Goal: Transaction & Acquisition: Purchase product/service

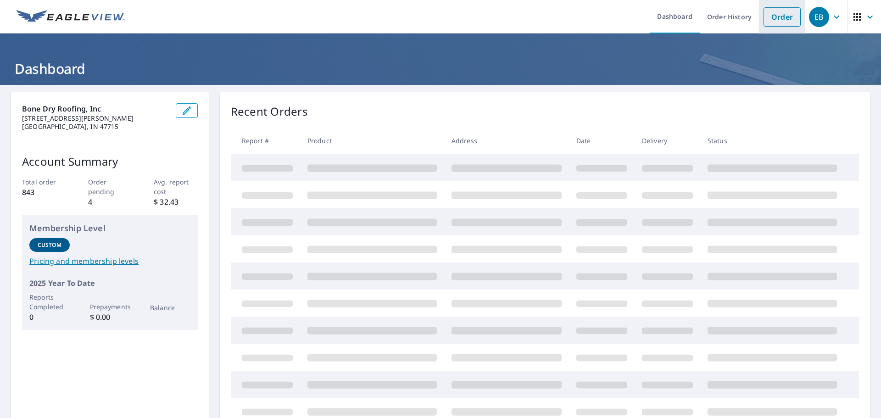
click at [764, 14] on link "Order" at bounding box center [782, 16] width 37 height 19
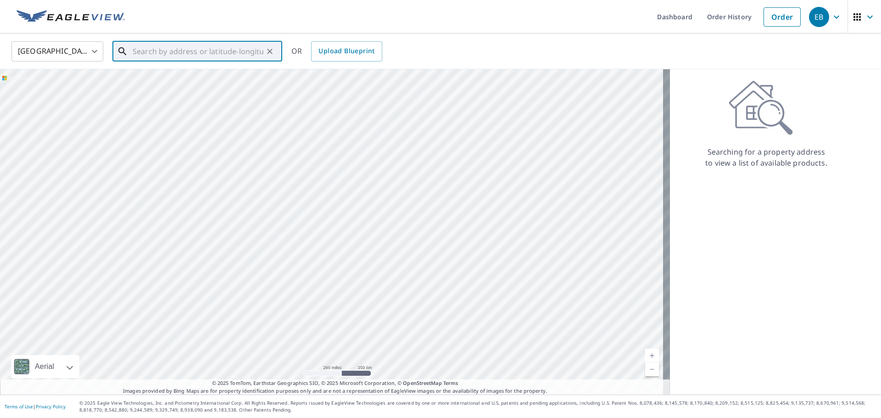
paste input "[STREET_ADDRESS]"
click at [223, 82] on span "[STREET_ADDRESS]" at bounding box center [203, 78] width 144 height 11
type input "[STREET_ADDRESS]"
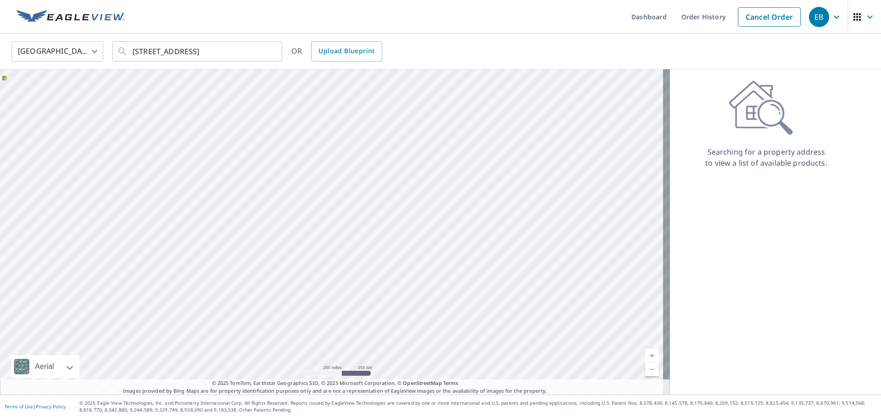
scroll to position [0, 0]
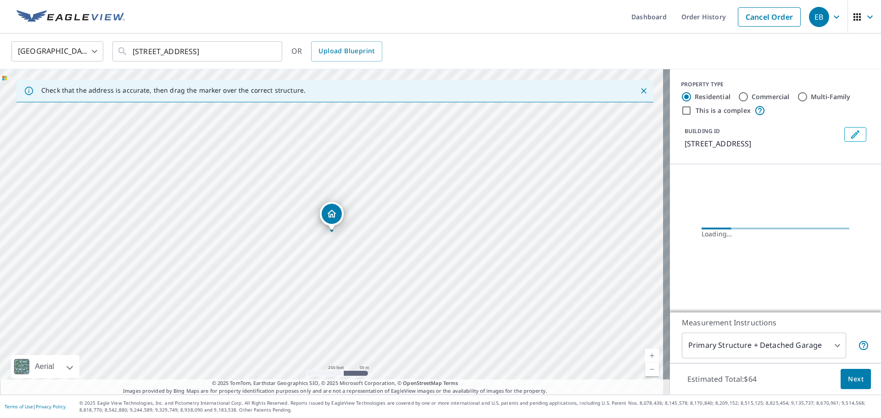
click at [647, 356] on link "Current Level 17, Zoom In" at bounding box center [653, 356] width 14 height 14
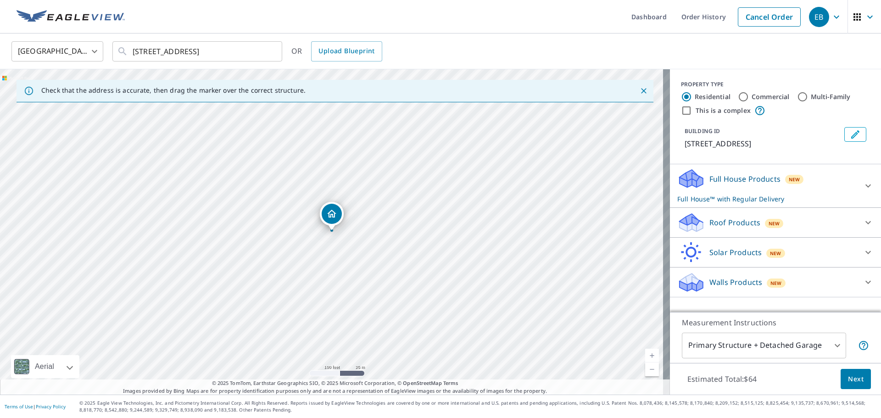
click at [647, 356] on link "Current Level 18, Zoom In" at bounding box center [653, 356] width 14 height 14
click at [647, 356] on link "Current Level 19, Zoom In" at bounding box center [653, 356] width 14 height 14
click at [647, 356] on link "Current Level 20, Zoom In Disabled" at bounding box center [653, 356] width 14 height 14
drag, startPoint x: 703, startPoint y: 207, endPoint x: 704, endPoint y: 215, distance: 8.3
click at [703, 207] on div "Full House Products New Full House™ with Regular Delivery Full House™ $64 Deliv…" at bounding box center [775, 186] width 211 height 44
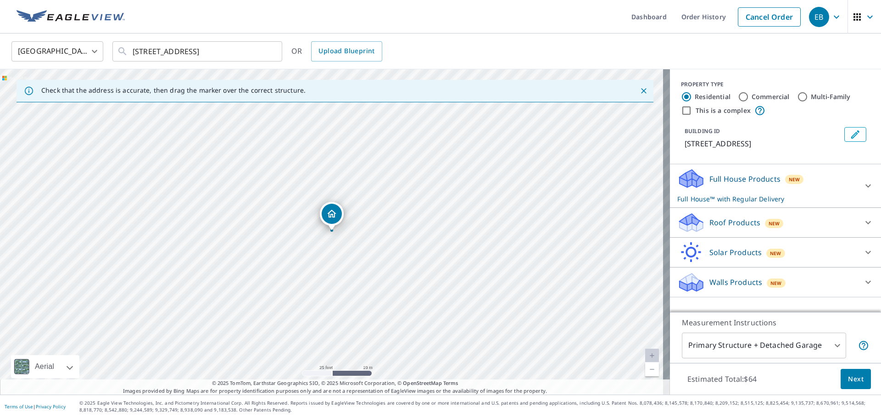
click at [710, 226] on p "Roof Products" at bounding box center [735, 222] width 51 height 11
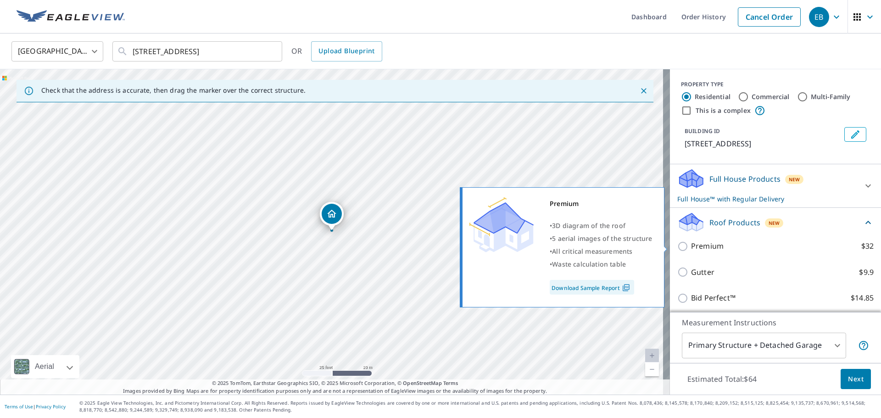
click at [701, 249] on p "Premium" at bounding box center [707, 246] width 33 height 11
click at [691, 249] on input "Premium $32" at bounding box center [685, 246] width 14 height 11
checkbox input "true"
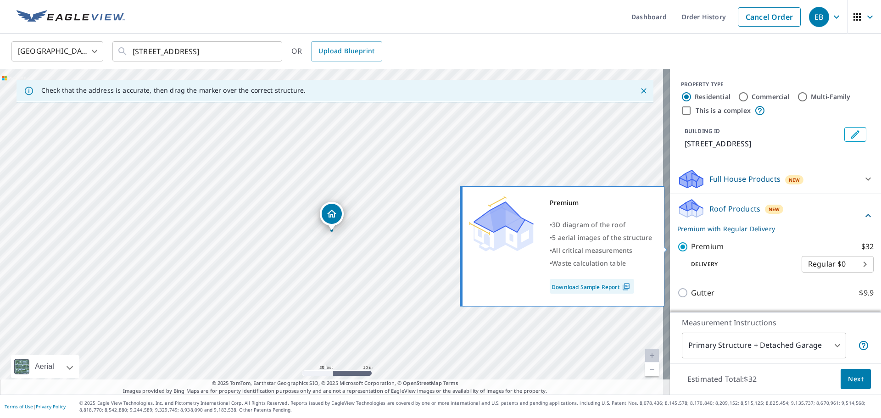
checkbox input "false"
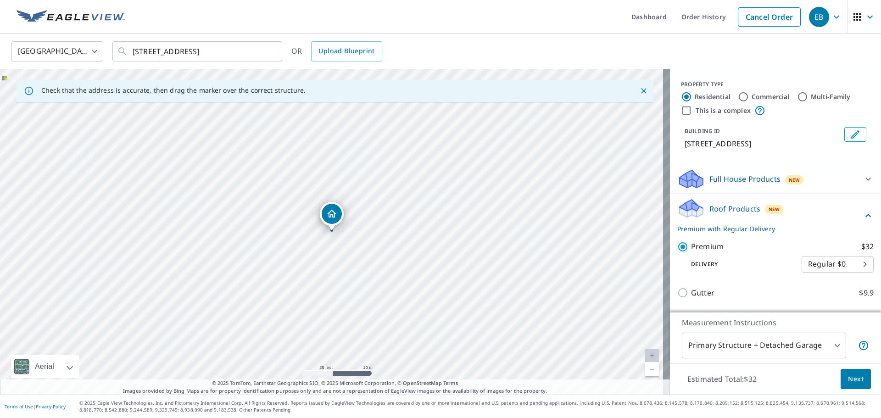
click at [848, 376] on span "Next" at bounding box center [856, 379] width 16 height 11
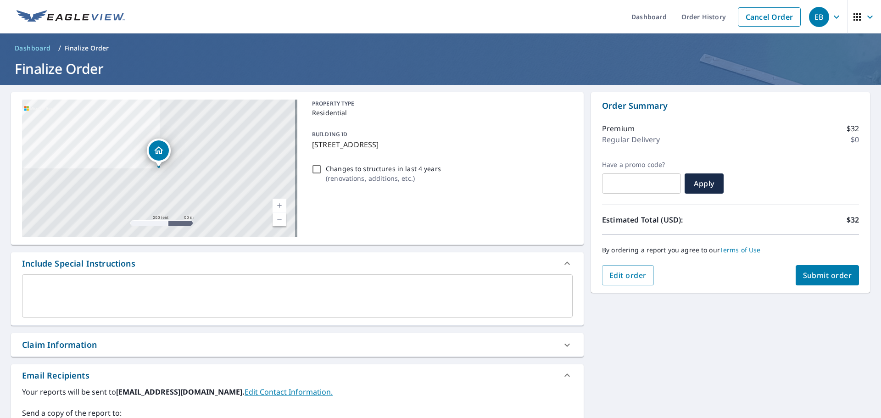
click at [819, 286] on div "Order Summary Premium $32 Regular Delivery $0 Have a promo code? ​ Apply Estima…" at bounding box center [730, 192] width 279 height 201
click at [817, 276] on span "Submit order" at bounding box center [827, 275] width 49 height 10
checkbox input "true"
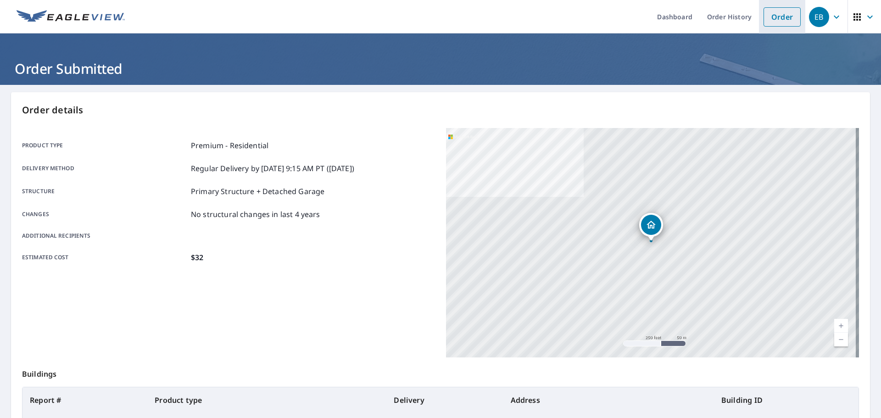
click at [790, 16] on link "Order" at bounding box center [782, 16] width 37 height 19
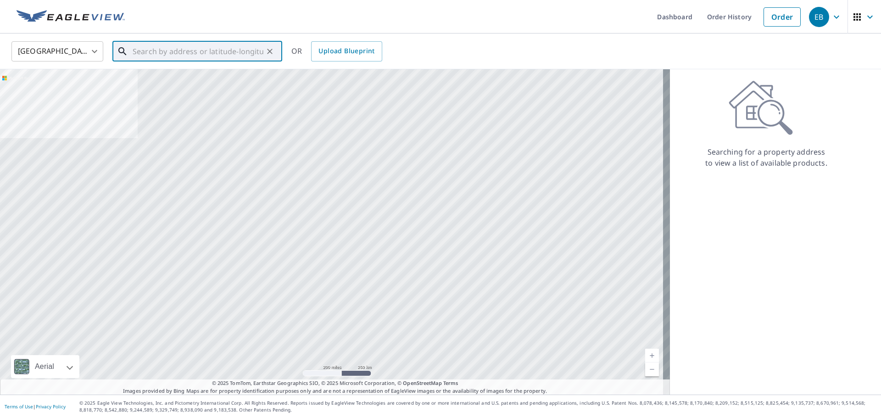
paste input "[STREET_ADDRESS][PERSON_NAME]"
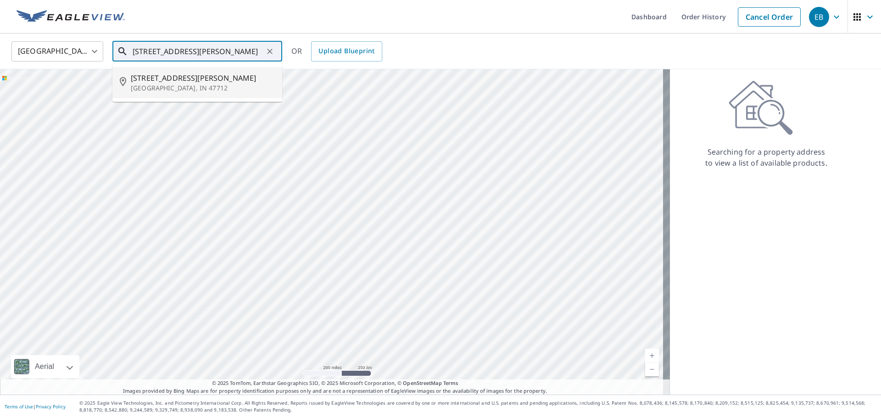
type input "[STREET_ADDRESS][PERSON_NAME]"
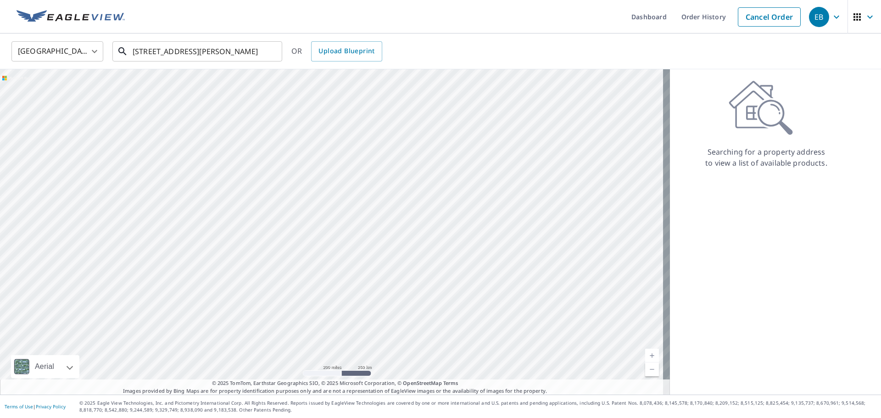
scroll to position [0, 0]
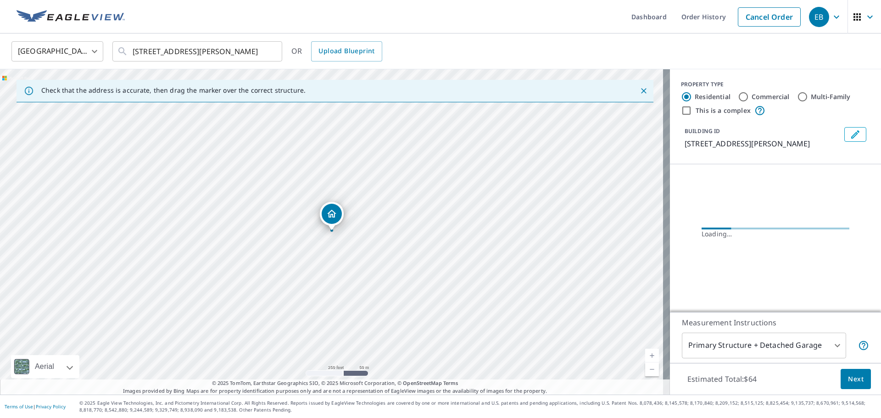
click at [646, 354] on link "Current Level 17, Zoom In" at bounding box center [653, 356] width 14 height 14
click at [646, 354] on link "Current Level 18, Zoom In" at bounding box center [653, 356] width 14 height 14
click at [646, 354] on link "Current Level 19, Zoom In" at bounding box center [653, 356] width 14 height 14
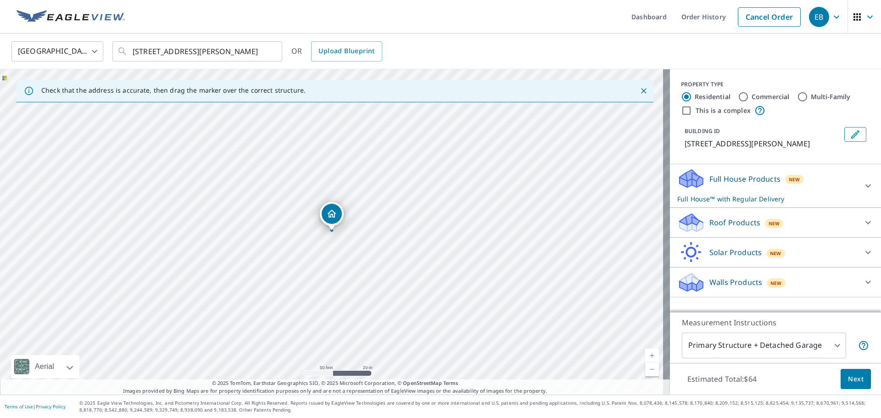
click at [715, 228] on p "Roof Products" at bounding box center [735, 222] width 51 height 11
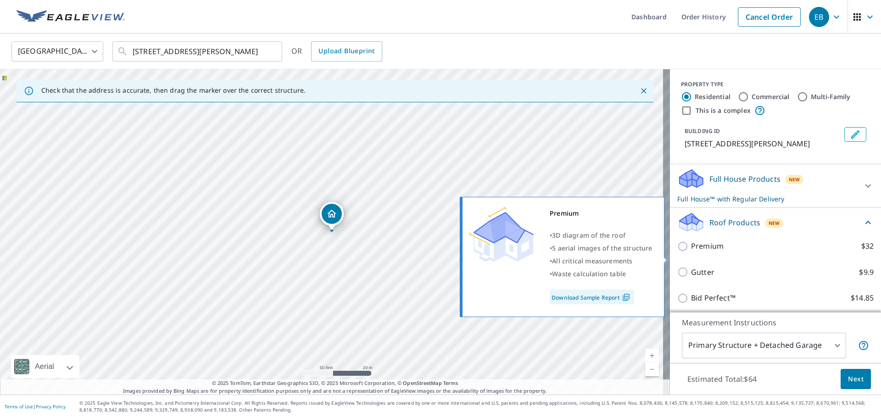
click at [710, 252] on p "Premium" at bounding box center [707, 246] width 33 height 11
click at [691, 252] on input "Premium $32" at bounding box center [685, 246] width 14 height 11
checkbox input "true"
checkbox input "false"
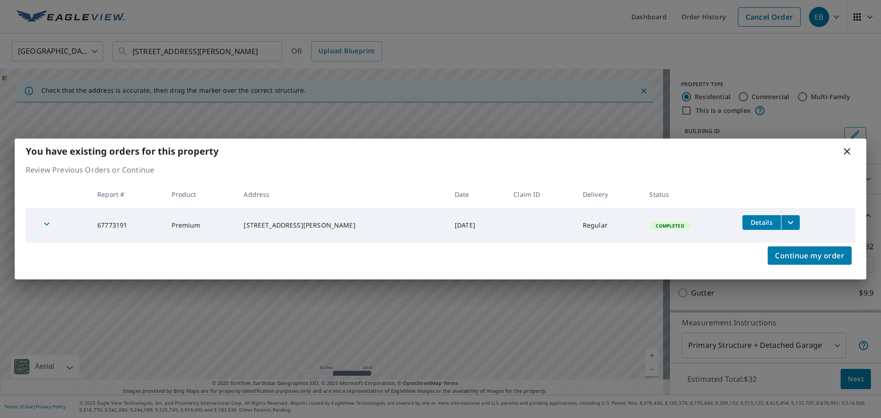
click at [786, 221] on icon "filesDropdownBtn-67773191" at bounding box center [791, 222] width 11 height 11
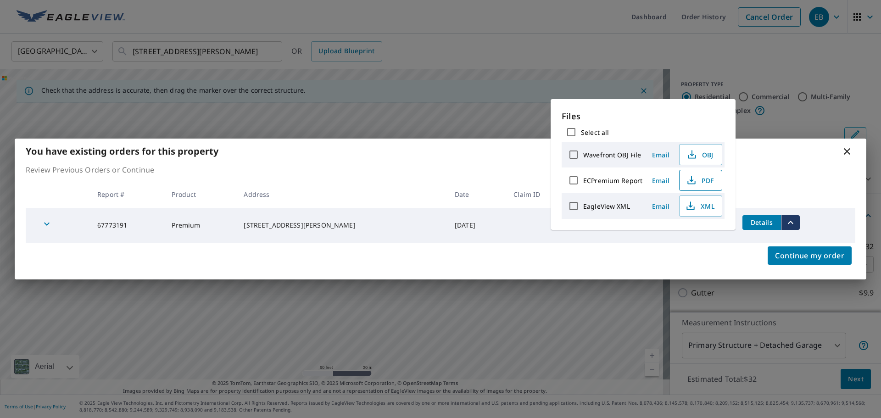
click at [703, 175] on span "PDF" at bounding box center [699, 180] width 29 height 11
click at [849, 155] on icon at bounding box center [847, 151] width 11 height 11
